Goal: Task Accomplishment & Management: Use online tool/utility

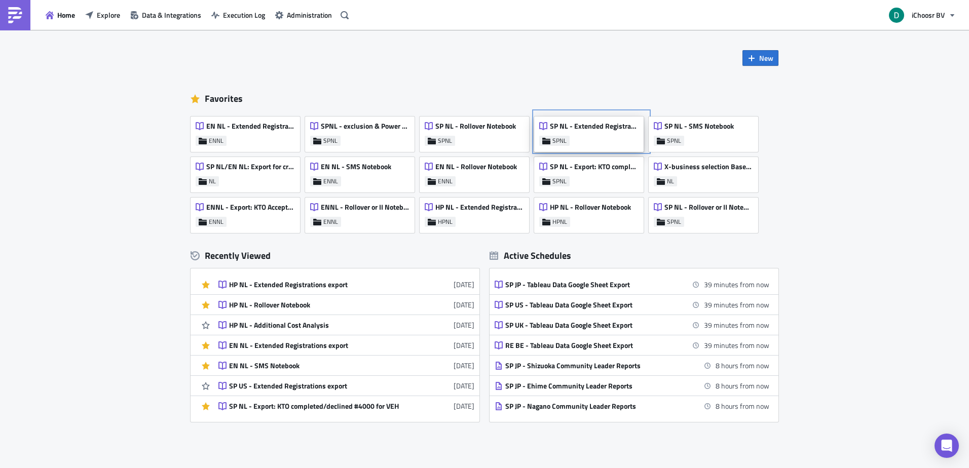
click at [570, 131] on div "SP NL - Extended Registrations export" at bounding box center [588, 129] width 99 height 14
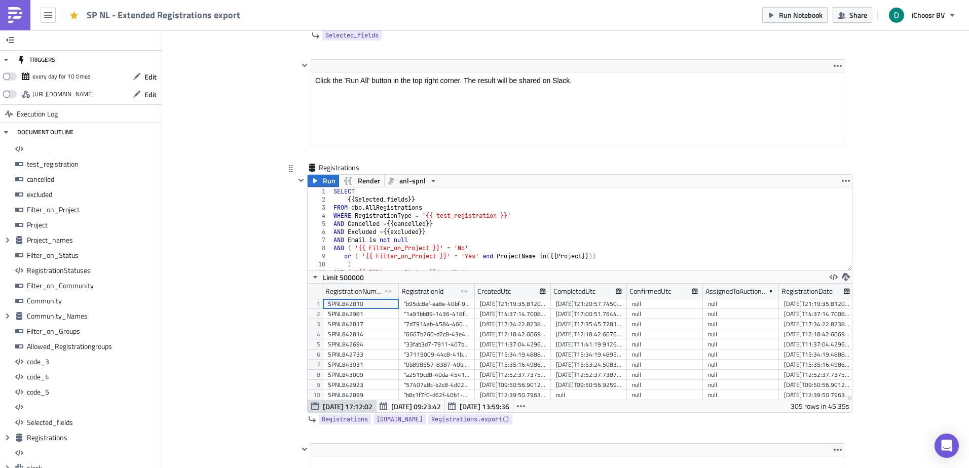
scroll to position [7871, 0]
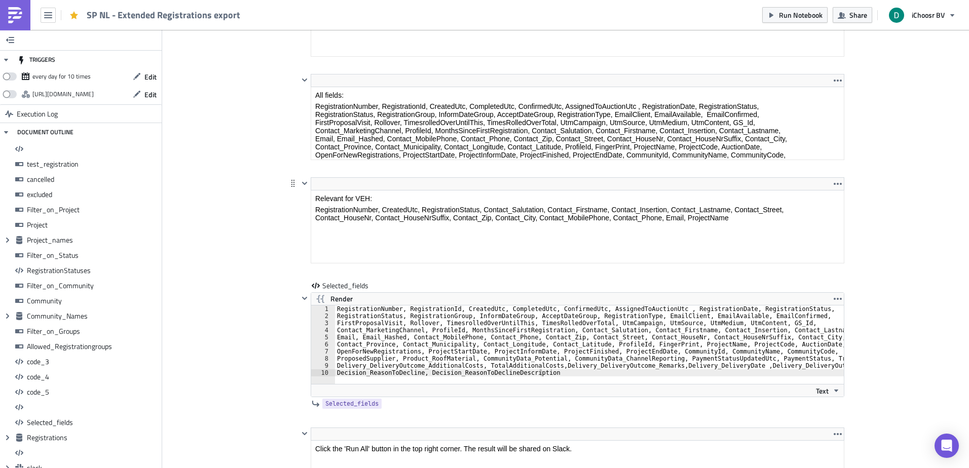
click at [344, 191] on html "Relevant for VEH: RegistrationNumber, CreatedUtc, RegistrationStatus, Contact_S…" at bounding box center [577, 208] width 533 height 35
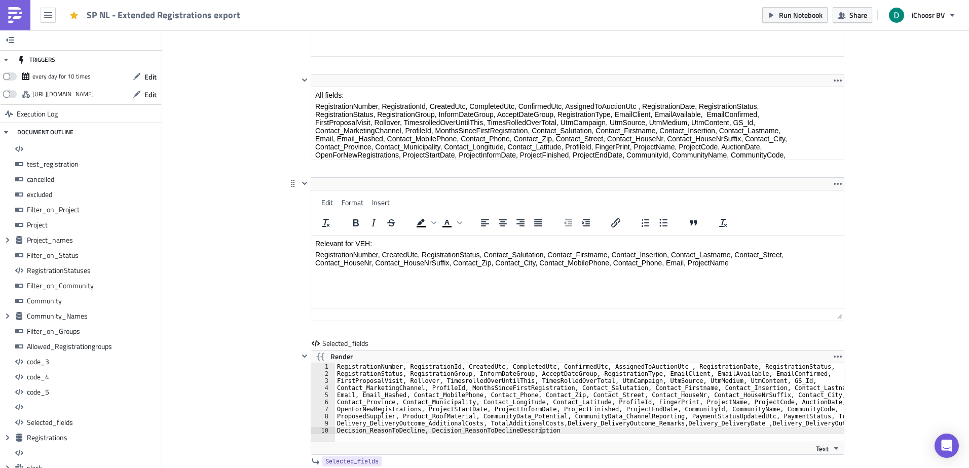
click at [315, 257] on p "RegistrationNumber, CreatedUtc, RegistrationStatus, Contact_Salutation, Contact…" at bounding box center [577, 259] width 524 height 16
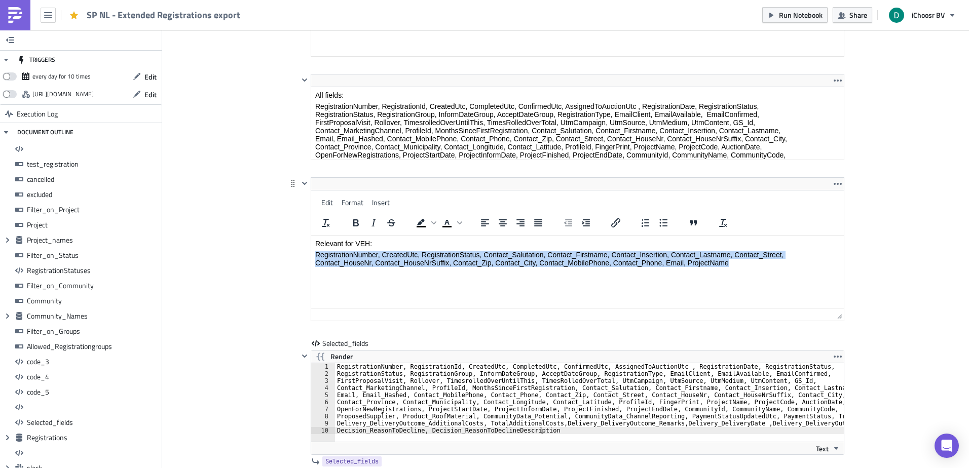
drag, startPoint x: 315, startPoint y: 257, endPoint x: 755, endPoint y: 267, distance: 439.9
click at [755, 267] on p "RegistrationNumber, CreatedUtc, RegistrationStatus, Contact_Salutation, Contact…" at bounding box center [577, 259] width 524 height 16
click at [757, 263] on p "RegistrationNumber, CreatedUtc, RegistrationStatus, Contact_Salutation, Contact…" at bounding box center [577, 259] width 524 height 16
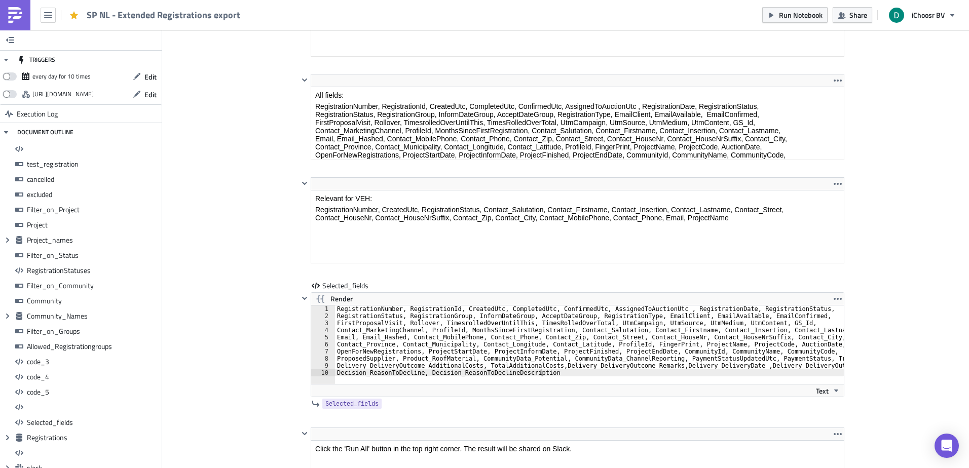
drag, startPoint x: 878, startPoint y: 239, endPoint x: 432, endPoint y: 49, distance: 484.7
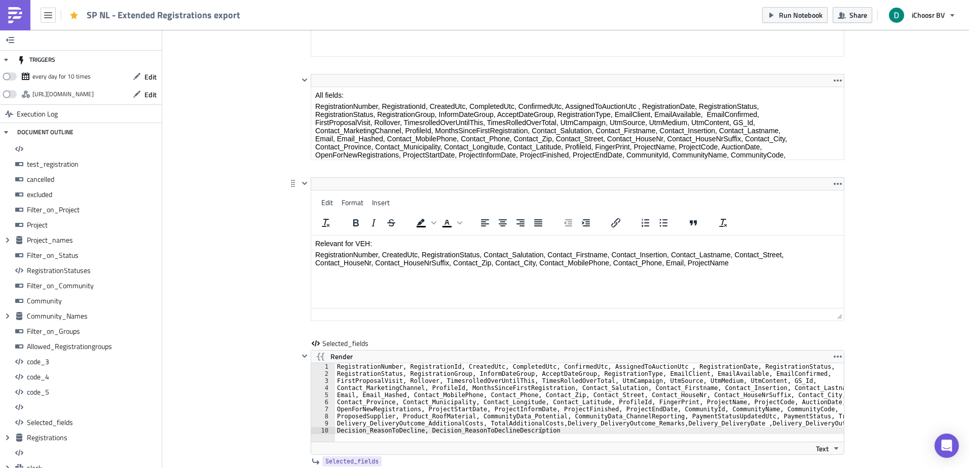
click at [320, 236] on html "Relevant for VEH: RegistrationNumber, CreatedUtc, RegistrationStatus, Contact_S…" at bounding box center [577, 253] width 533 height 35
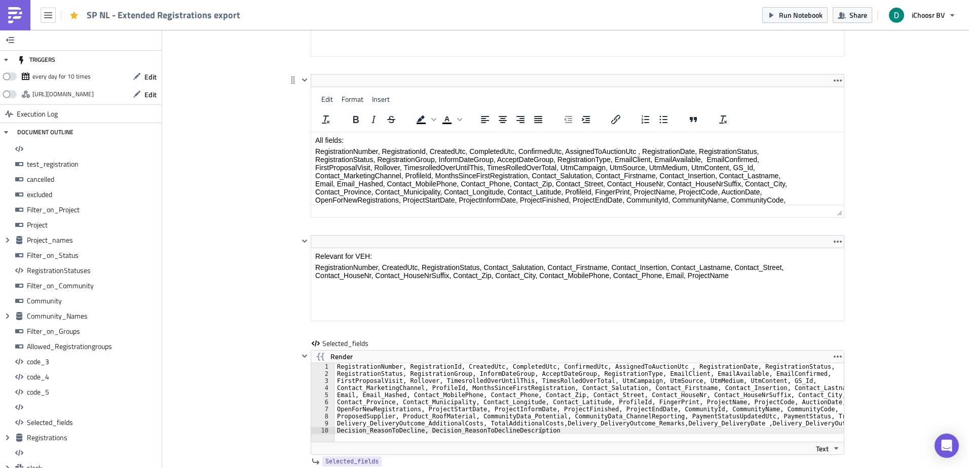
click at [322, 132] on html "All fields: RegistrationNumber, RegistrationId, CreatedUtc, CompletedUtc, Confi…" at bounding box center [577, 247] width 533 height 230
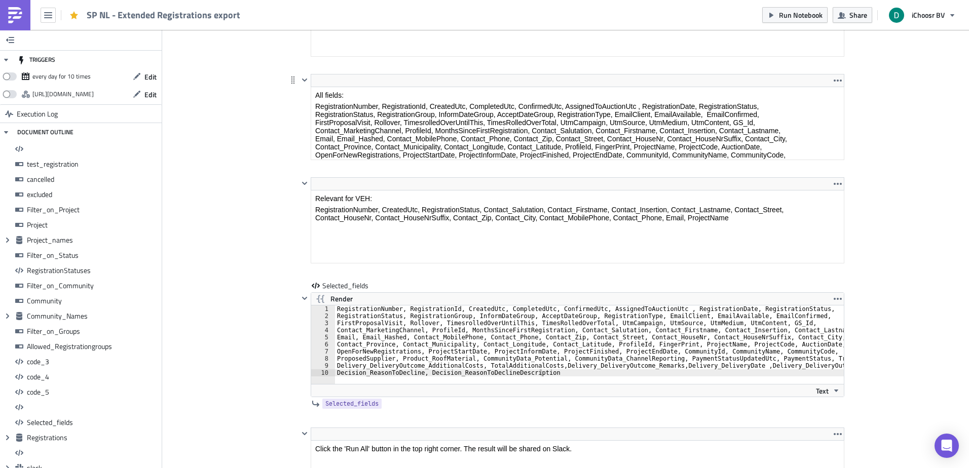
drag, startPoint x: 322, startPoint y: 107, endPoint x: 328, endPoint y: 131, distance: 24.1
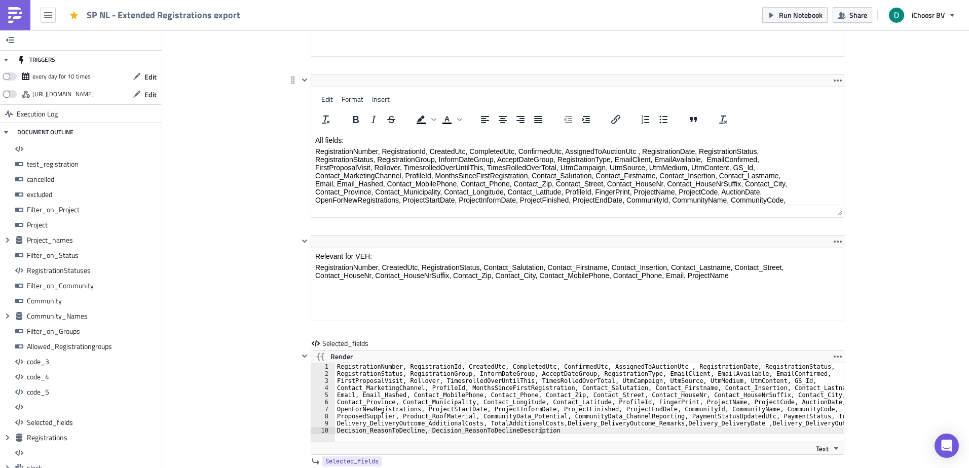
click at [321, 132] on html "All fields: RegistrationNumber, RegistrationId, CreatedUtc, CompletedUtc, Confi…" at bounding box center [577, 247] width 533 height 230
click at [321, 148] on p "RegistrationNumber, RegistrationId, CreatedUtc, CompletedUtc, ConfirmedUtc, Ass…" at bounding box center [577, 252] width 524 height 211
click at [321, 151] on p "RegistrationNumber, RegistrationId, CreatedUtc, CompletedUtc, ConfirmedUtc, Ass…" at bounding box center [577, 252] width 524 height 211
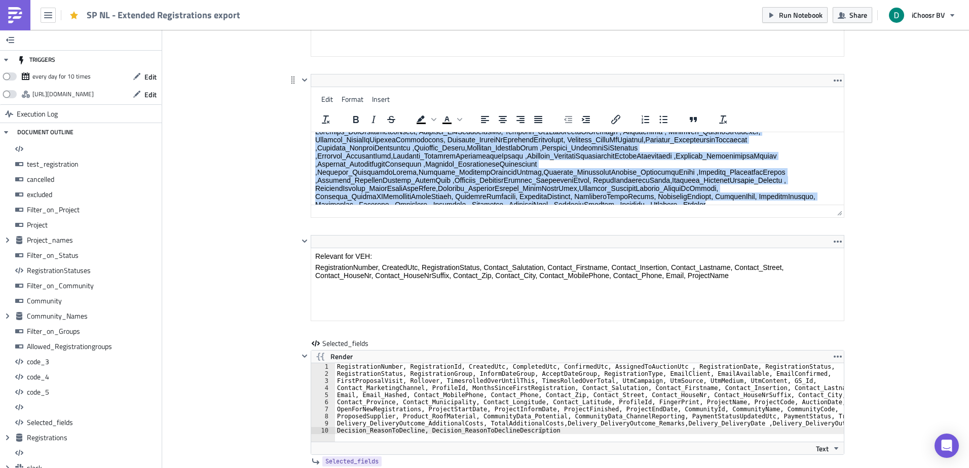
drag, startPoint x: 321, startPoint y: 151, endPoint x: 830, endPoint y: 232, distance: 516.0
click at [830, 213] on html "All fields: RegistrationNumber, RegistrationId, CreatedUtc, CompletedUtc, Confi…" at bounding box center [577, 98] width 533 height 230
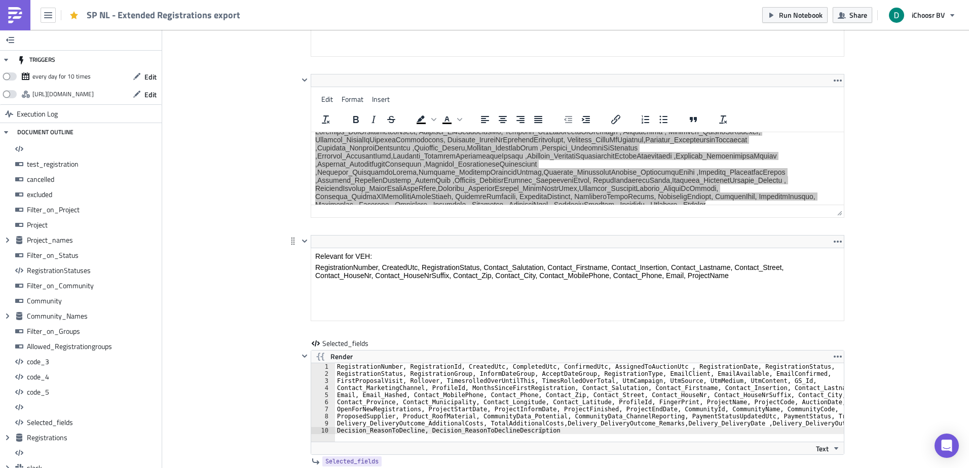
click at [532, 284] on html "Relevant for VEH: RegistrationNumber, CreatedUtc, RegistrationStatus, Contact_S…" at bounding box center [577, 265] width 533 height 35
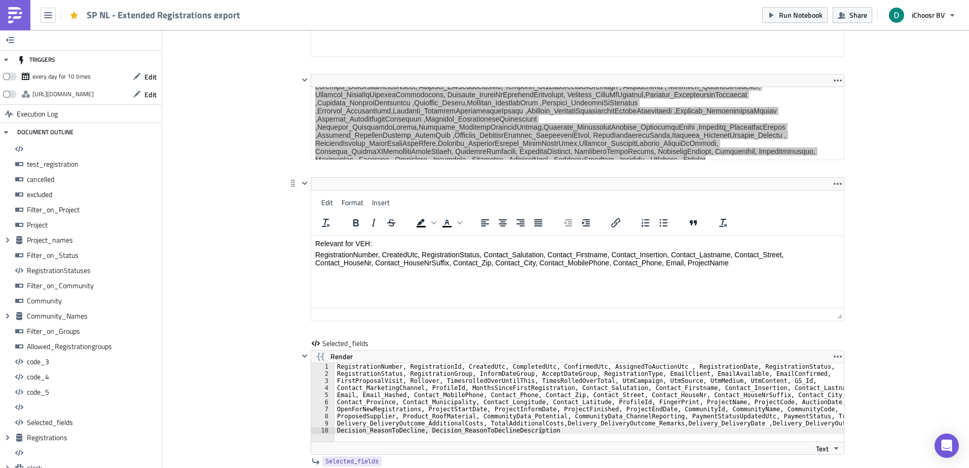
click at [324, 257] on p "RegistrationNumber, CreatedUtc, RegistrationStatus, Contact_Salutation, Contact…" at bounding box center [577, 259] width 524 height 16
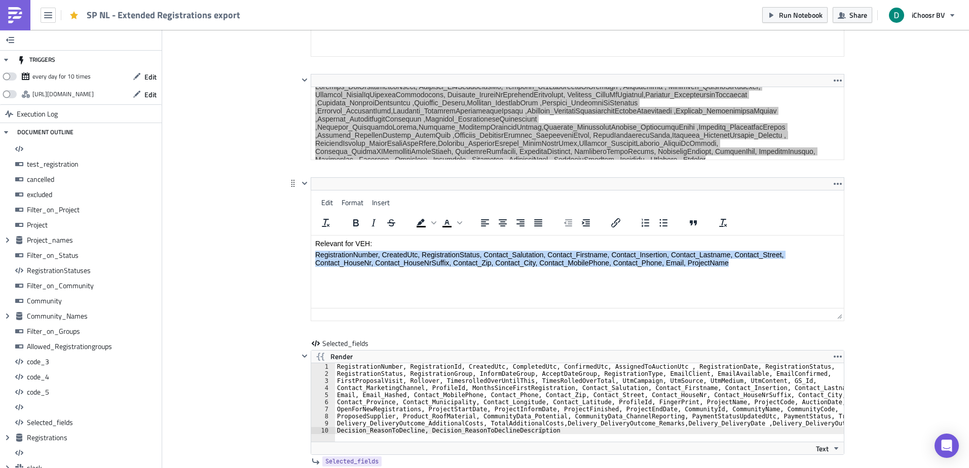
drag, startPoint x: 324, startPoint y: 257, endPoint x: 818, endPoint y: 262, distance: 494.0
click at [818, 262] on p "RegistrationNumber, CreatedUtc, RegistrationStatus, Contact_Salutation, Contact…" at bounding box center [577, 259] width 524 height 16
copy p "RegistrationNumber, CreatedUtc, RegistrationStatus, Contact_Salutation, Contact…"
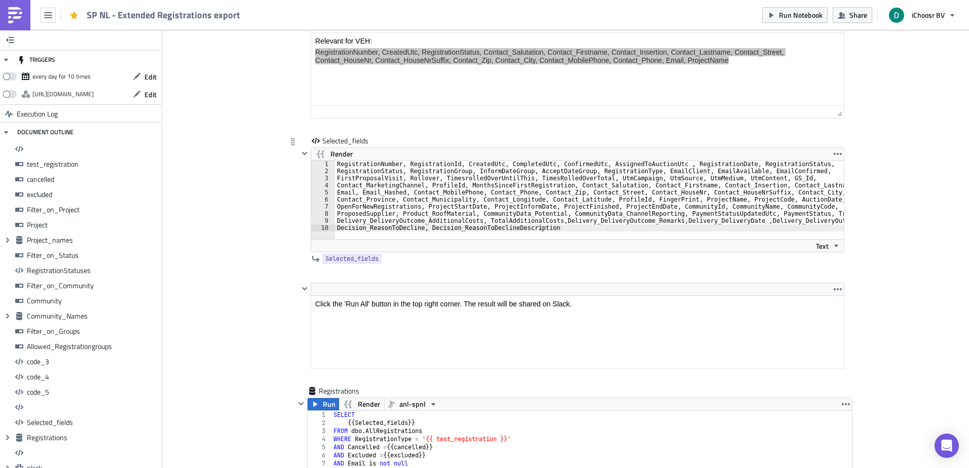
click at [430, 208] on div "Selected_fields Render OpenForNewRegistrations, ProjectStartDate, ProjectInform…" at bounding box center [571, 202] width 546 height 132
type textarea "Delivery_DeliveryOutcome_AdditionalCosts, TotalAdditionalCosts,Delivery_Deliver…"
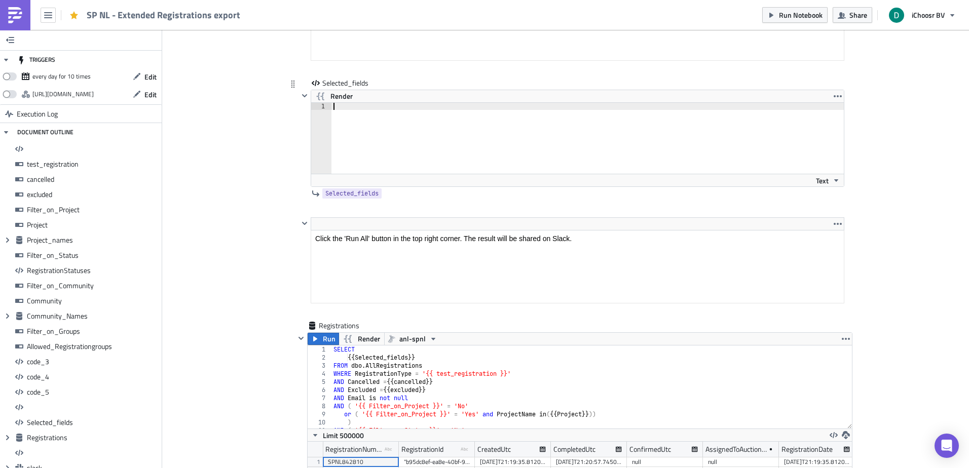
type textarea "RegistrationNumber, CreatedUtc, RegistrationStatus, Contact_Salutation, Contact…"
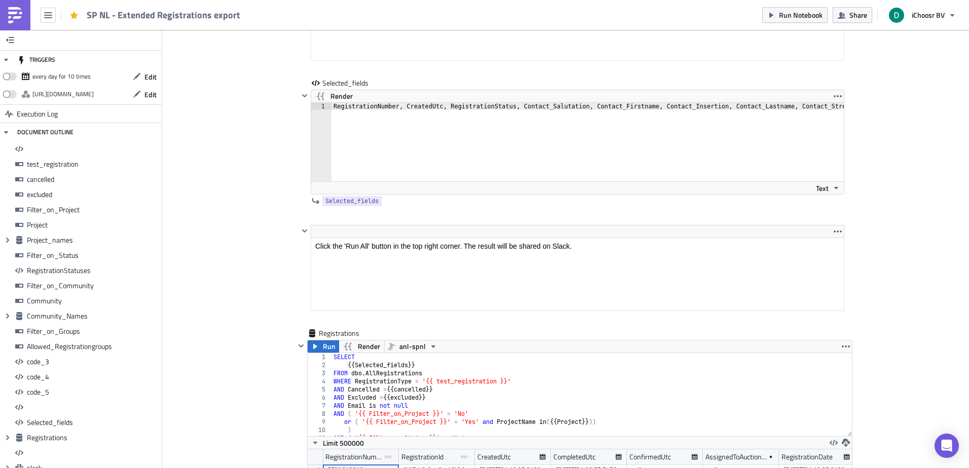
click at [360, 112] on div "RegistrationNumber, CreatedUtc, RegistrationStatus, Contact_Salutation, Contact…" at bounding box center [776, 145] width 890 height 85
click at [360, 112] on div "RegistrationNumber, CreatedUtc, RegistrationStatus, Contact_Salutation, Contact…" at bounding box center [399, 145] width 890 height 85
click at [17, 16] on img at bounding box center [15, 15] width 16 height 16
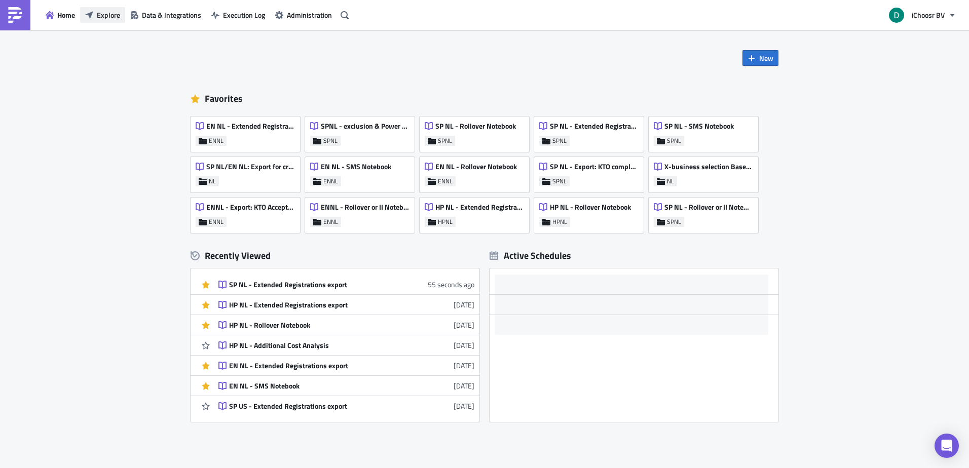
click at [110, 16] on span "Explore" at bounding box center [108, 15] width 23 height 11
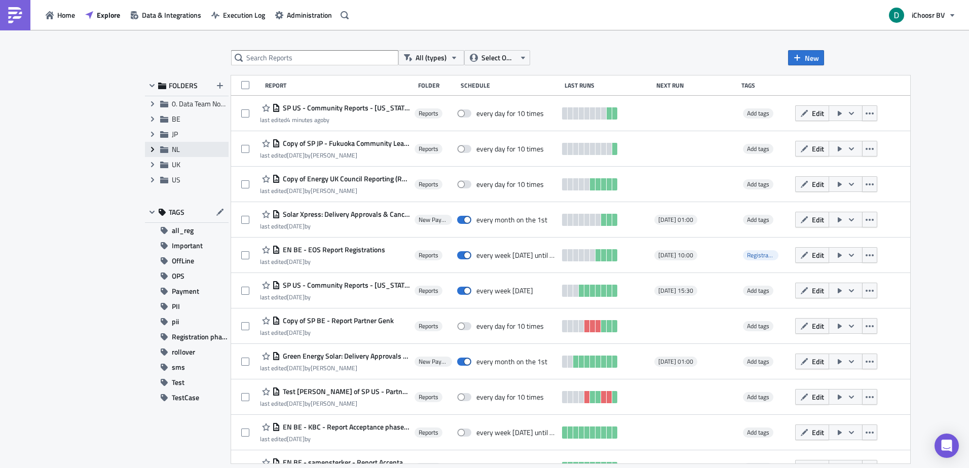
click at [150, 147] on icon "Expand group" at bounding box center [152, 149] width 8 height 8
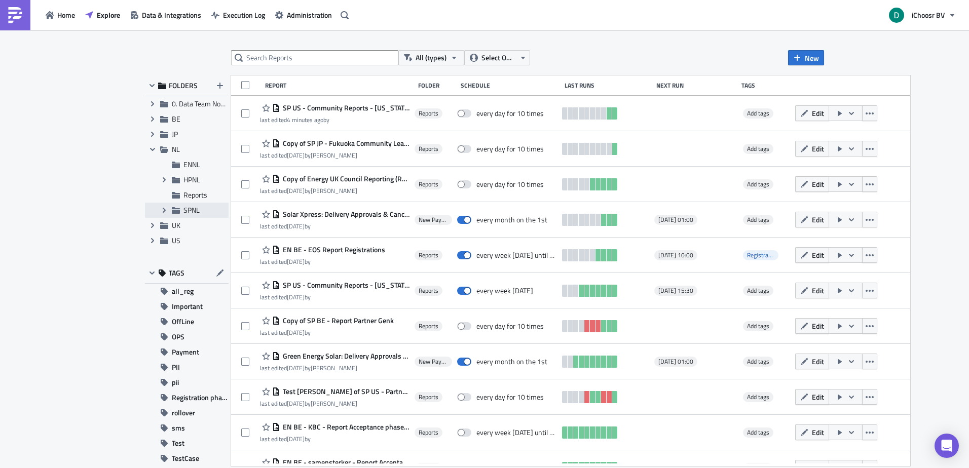
click at [180, 207] on div "Expand group SPNL" at bounding box center [187, 210] width 84 height 15
